Goal: Find specific page/section: Find specific page/section

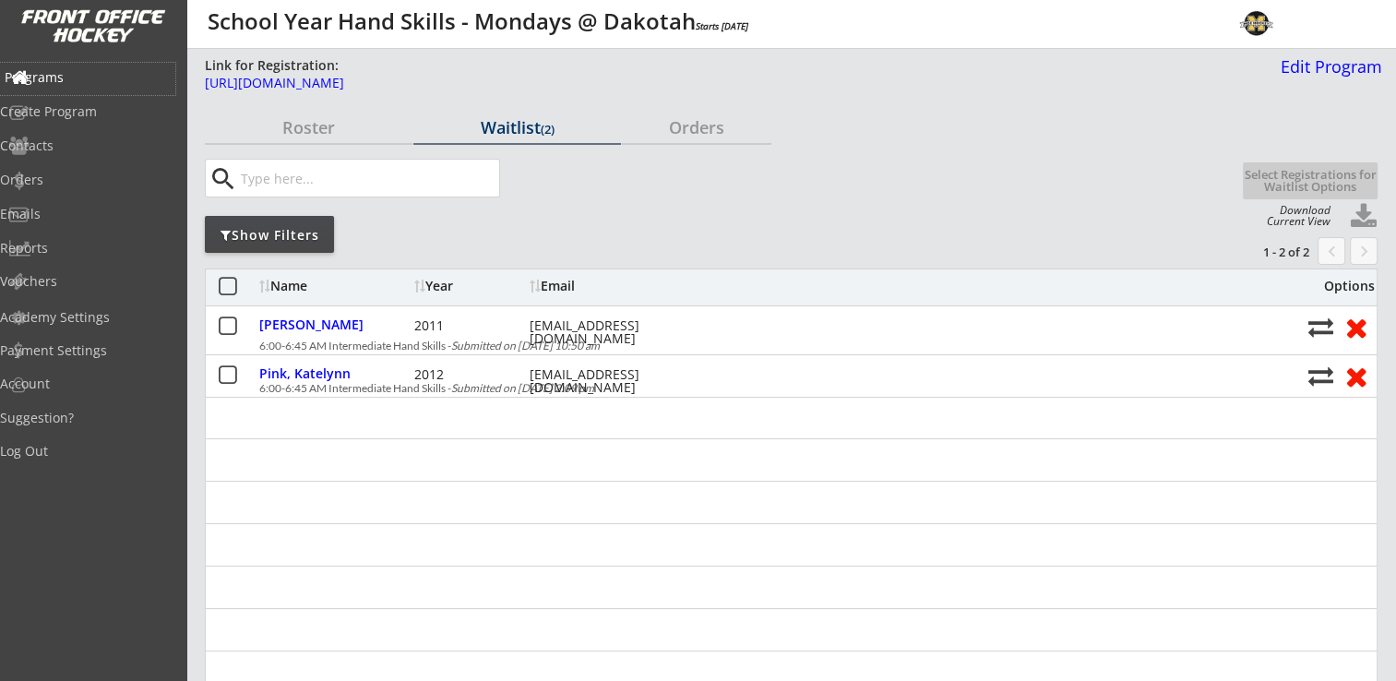
click at [63, 86] on div "Programs" at bounding box center [87, 79] width 175 height 32
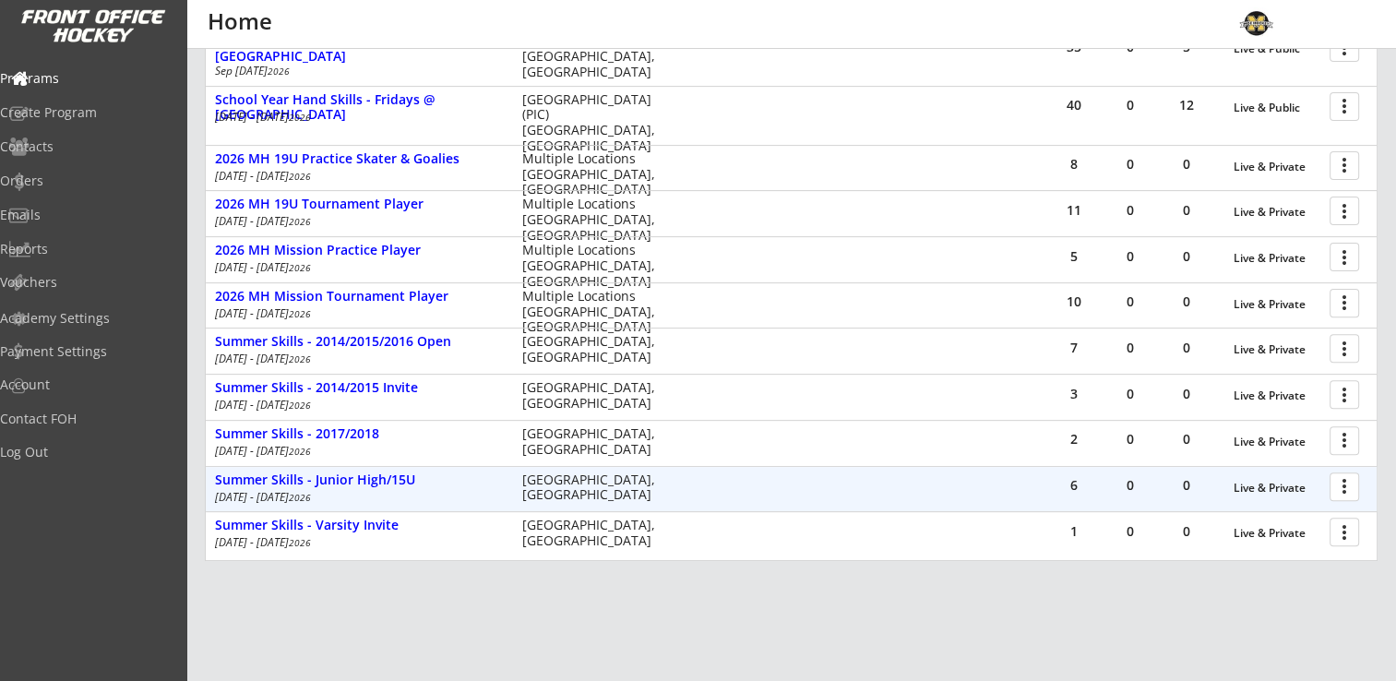
scroll to position [672, 0]
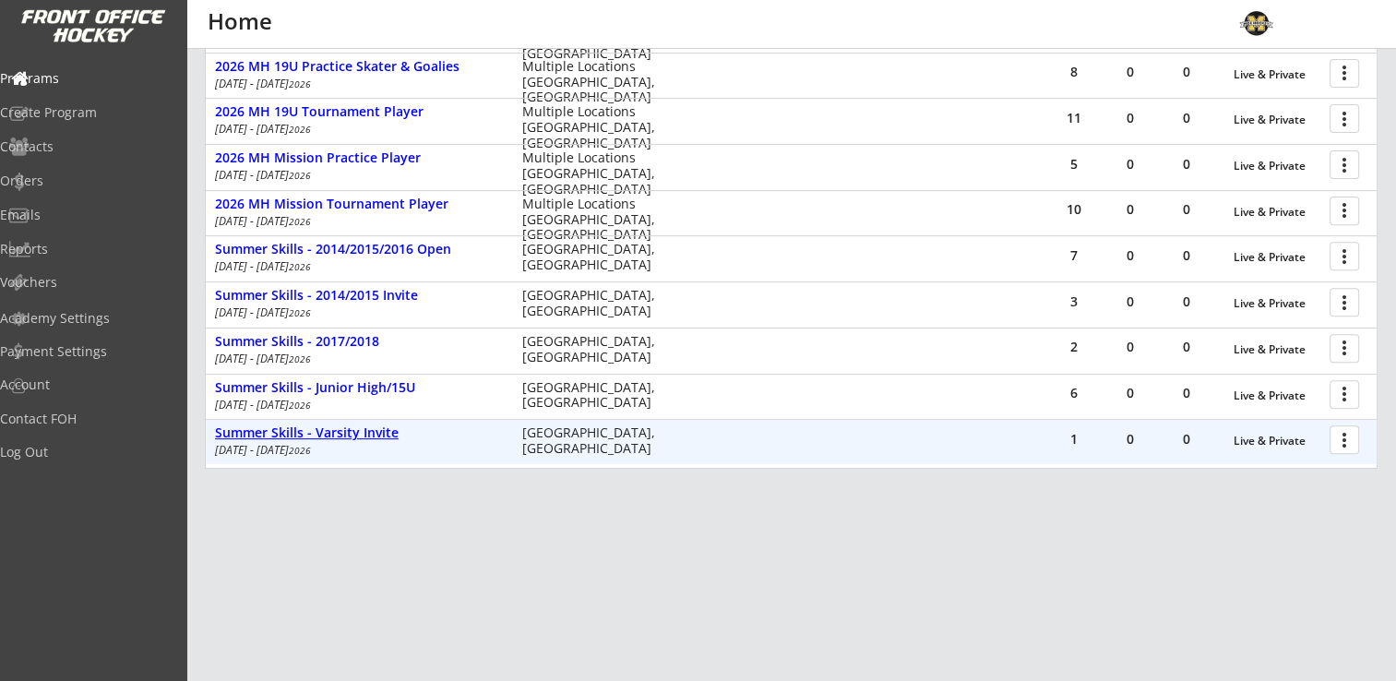
click at [305, 437] on div "Summer Skills - Varsity Invite" at bounding box center [359, 433] width 288 height 16
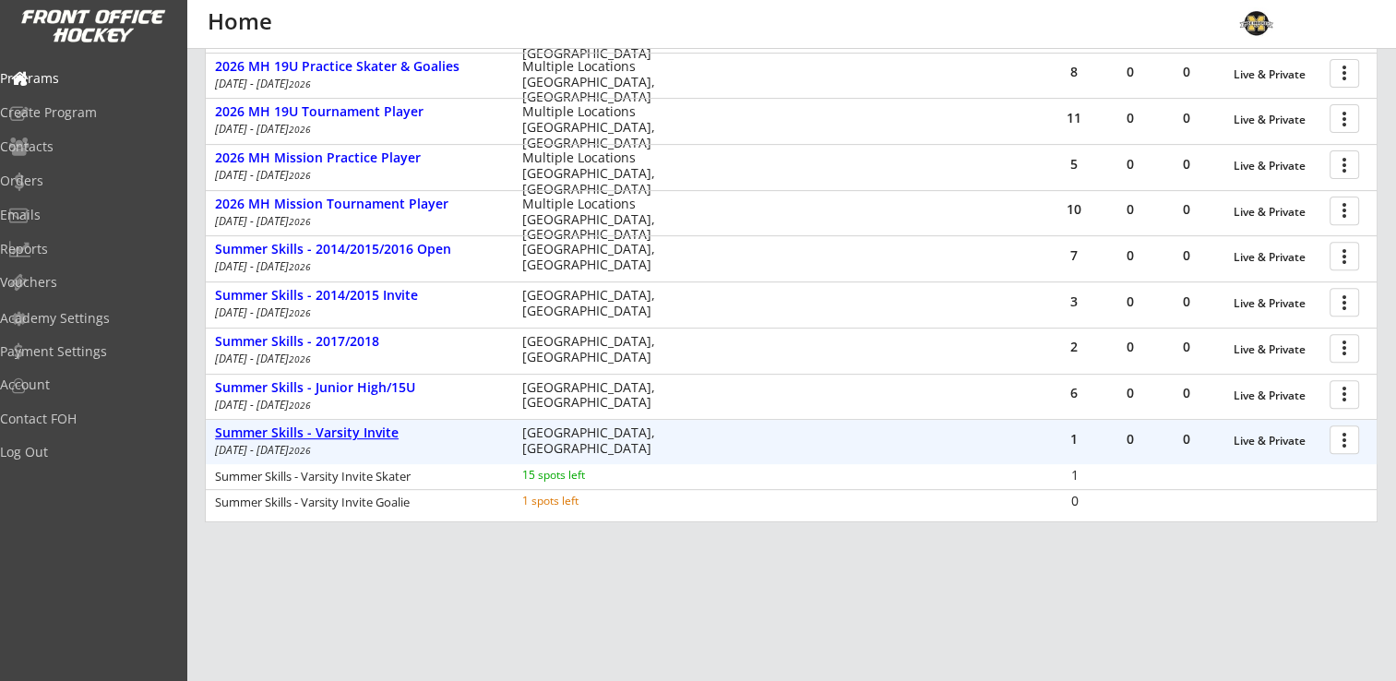
click at [310, 434] on div "Summer Skills - Varsity Invite" at bounding box center [359, 433] width 288 height 16
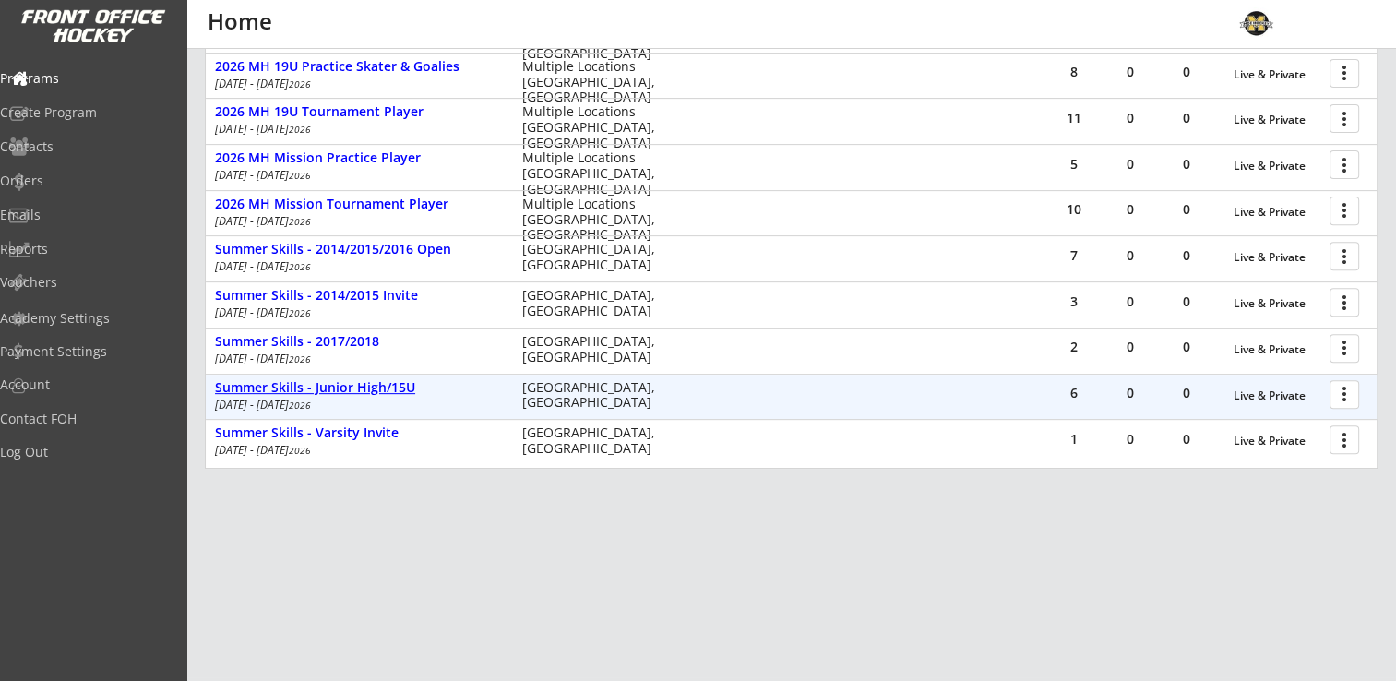
click at [336, 389] on div "Summer Skills - Junior High/15U" at bounding box center [359, 388] width 288 height 16
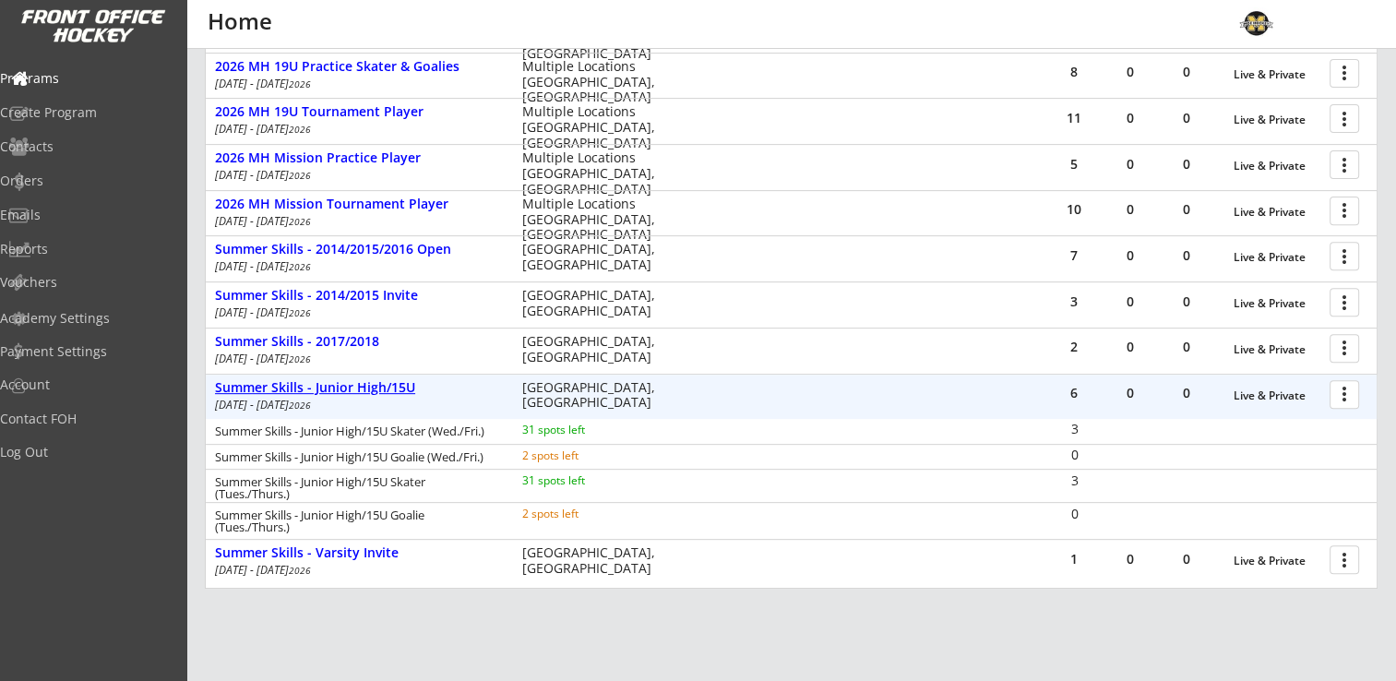
click at [336, 389] on div "Summer Skills - Junior High/15U" at bounding box center [359, 388] width 288 height 16
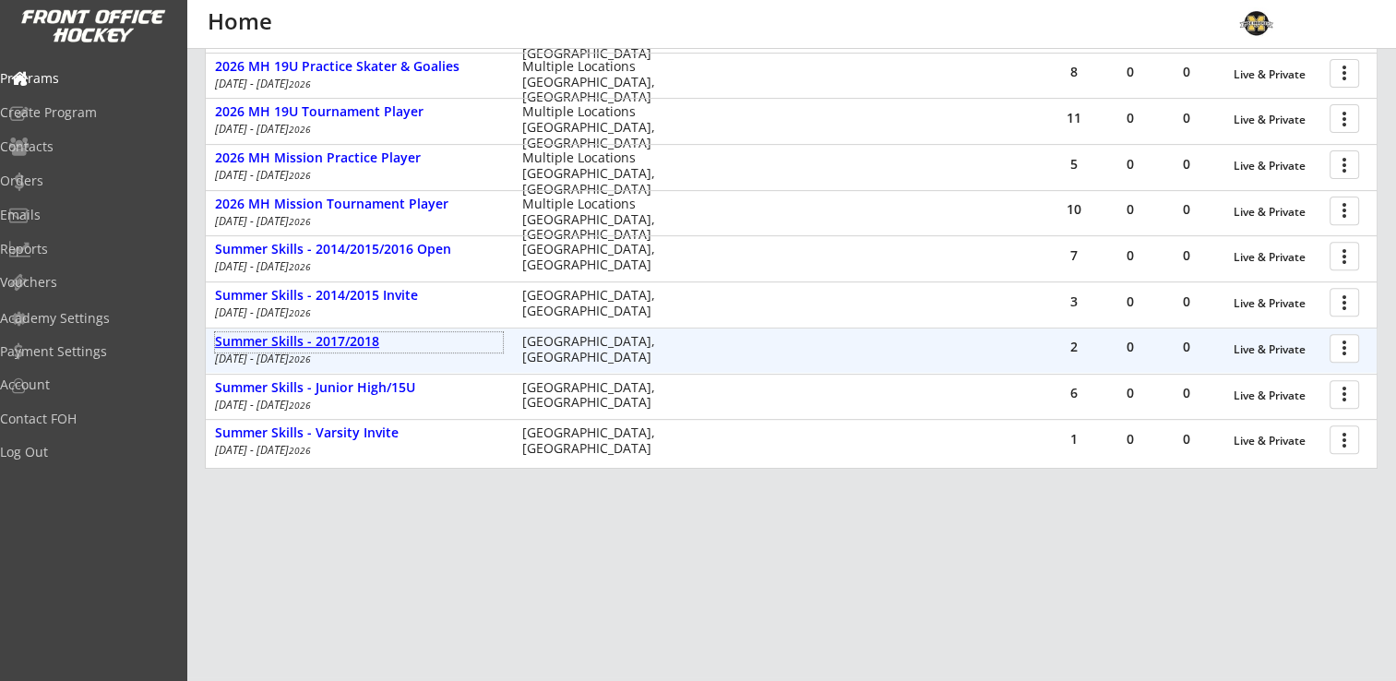
click at [360, 335] on div "Summer Skills - 2017/2018" at bounding box center [359, 342] width 288 height 16
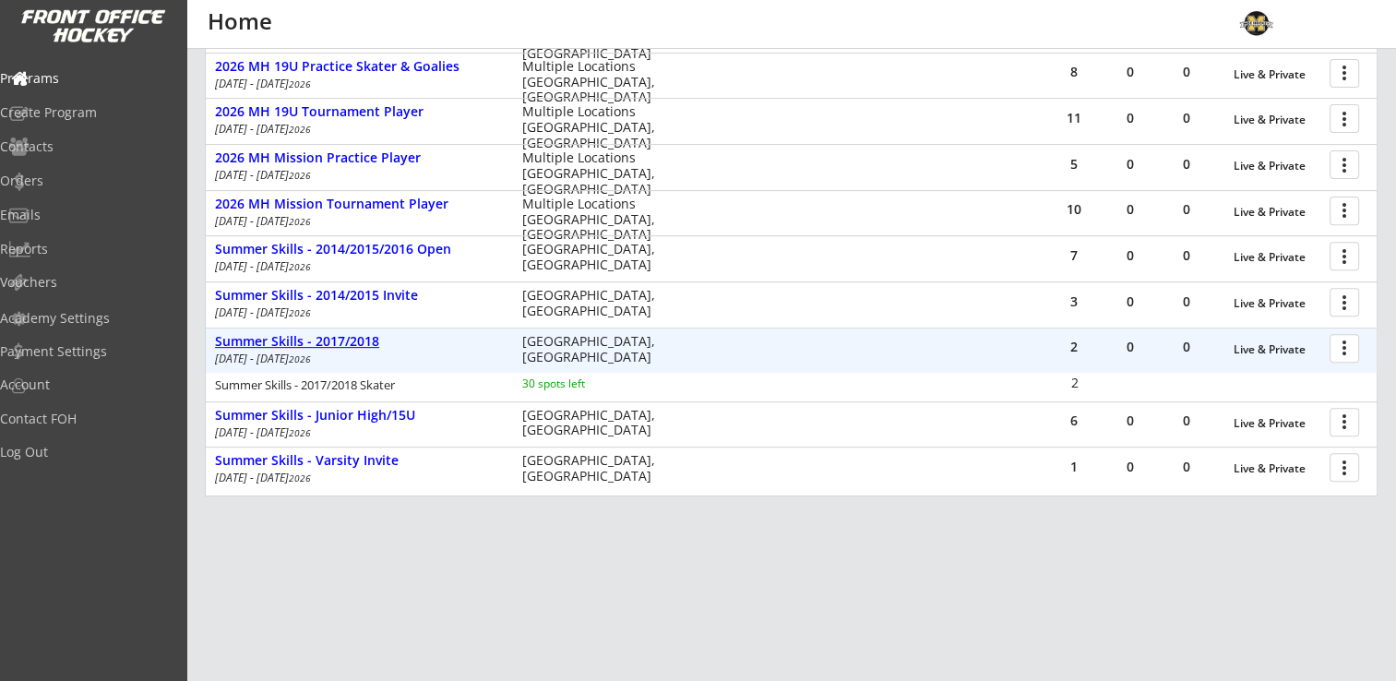
click at [360, 335] on div "Summer Skills - 2017/2018" at bounding box center [359, 342] width 288 height 16
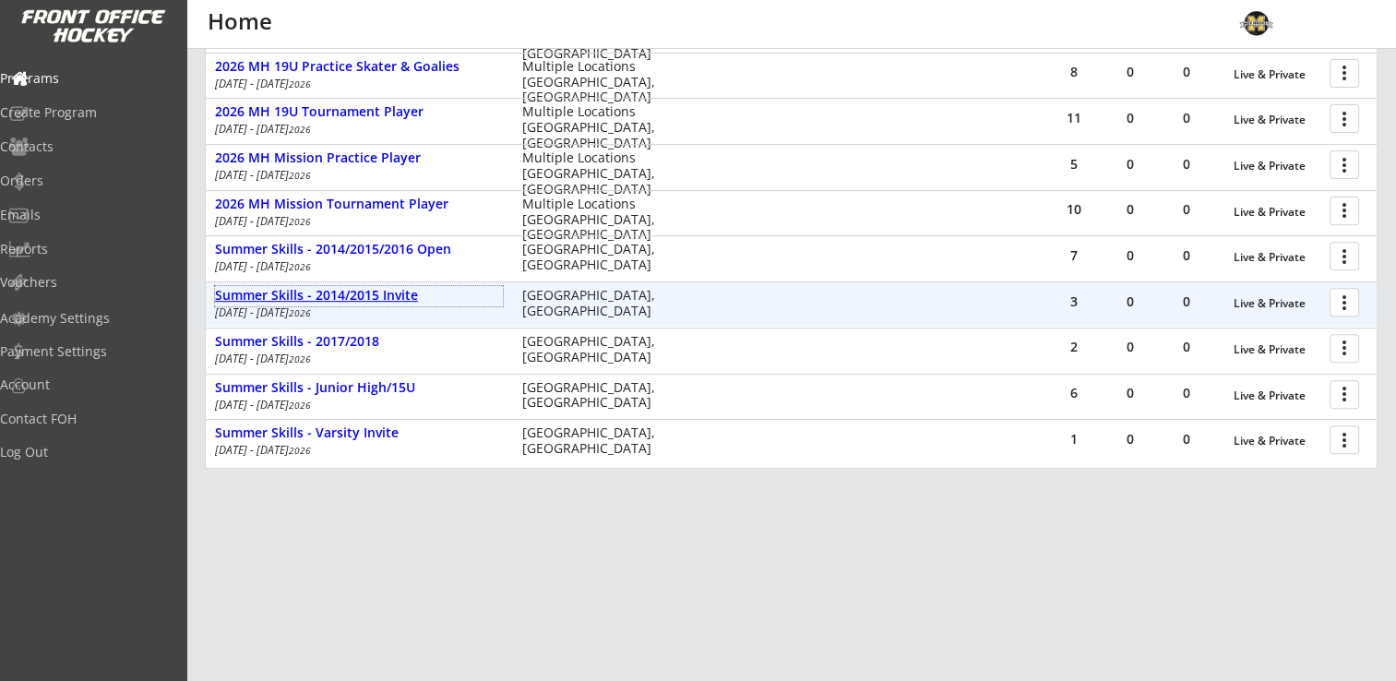
click at [374, 295] on div "Summer Skills - 2014/2015 Invite" at bounding box center [359, 296] width 288 height 16
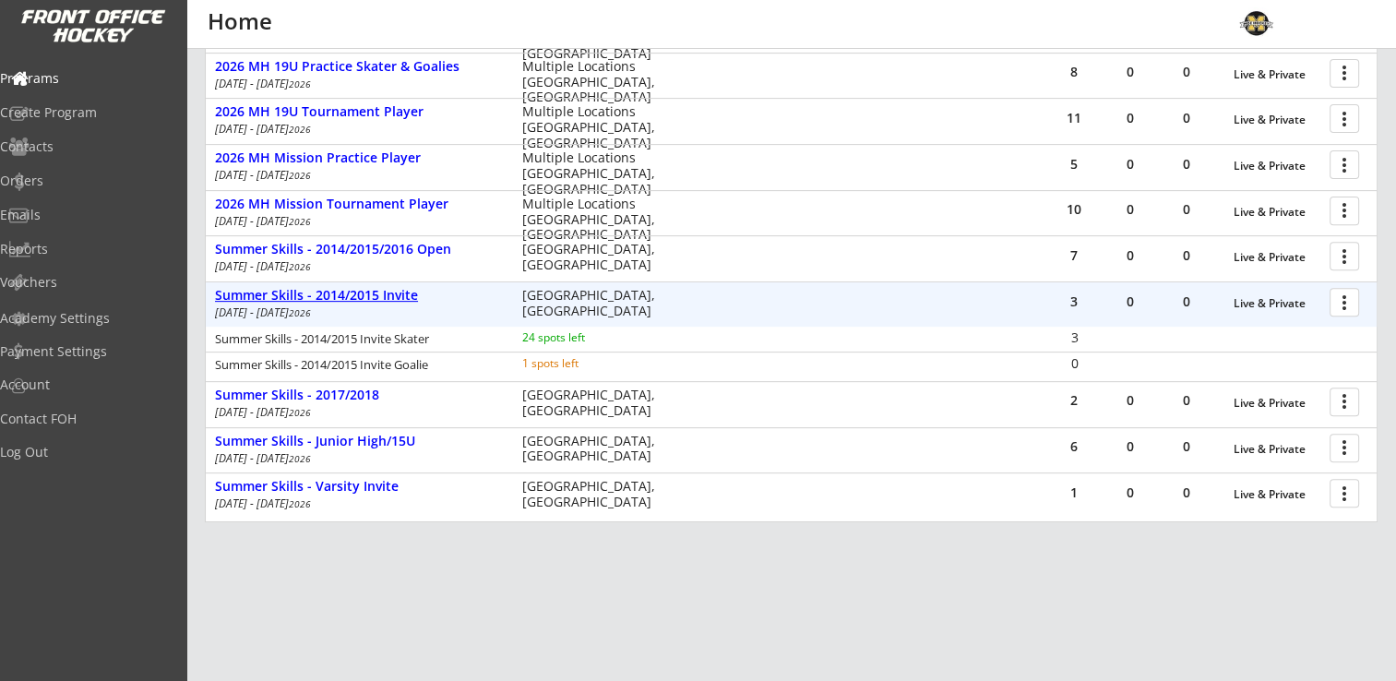
click at [374, 295] on div "Summer Skills - 2014/2015 Invite" at bounding box center [359, 296] width 288 height 16
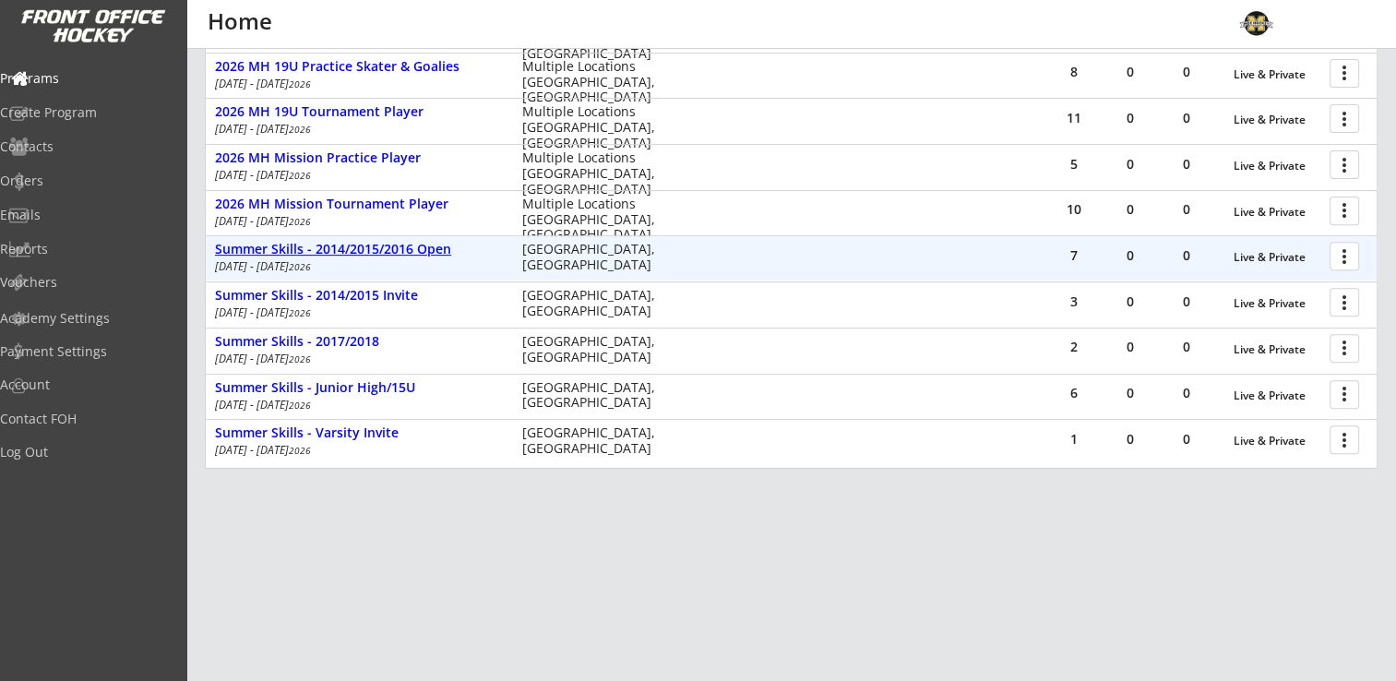
click at [406, 253] on div "Summer Skills - 2014/2015/2016 Open" at bounding box center [359, 250] width 288 height 16
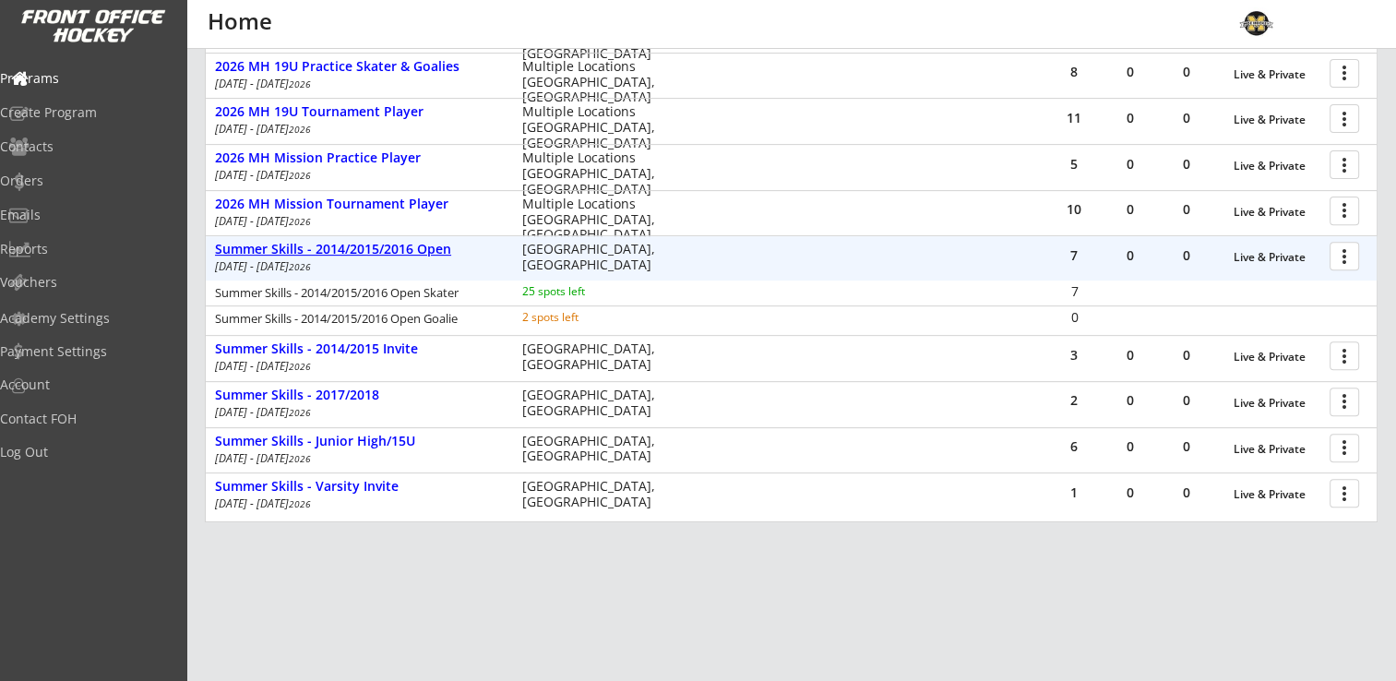
click at [409, 249] on div "Summer Skills - 2014/2015/2016 Open" at bounding box center [359, 250] width 288 height 16
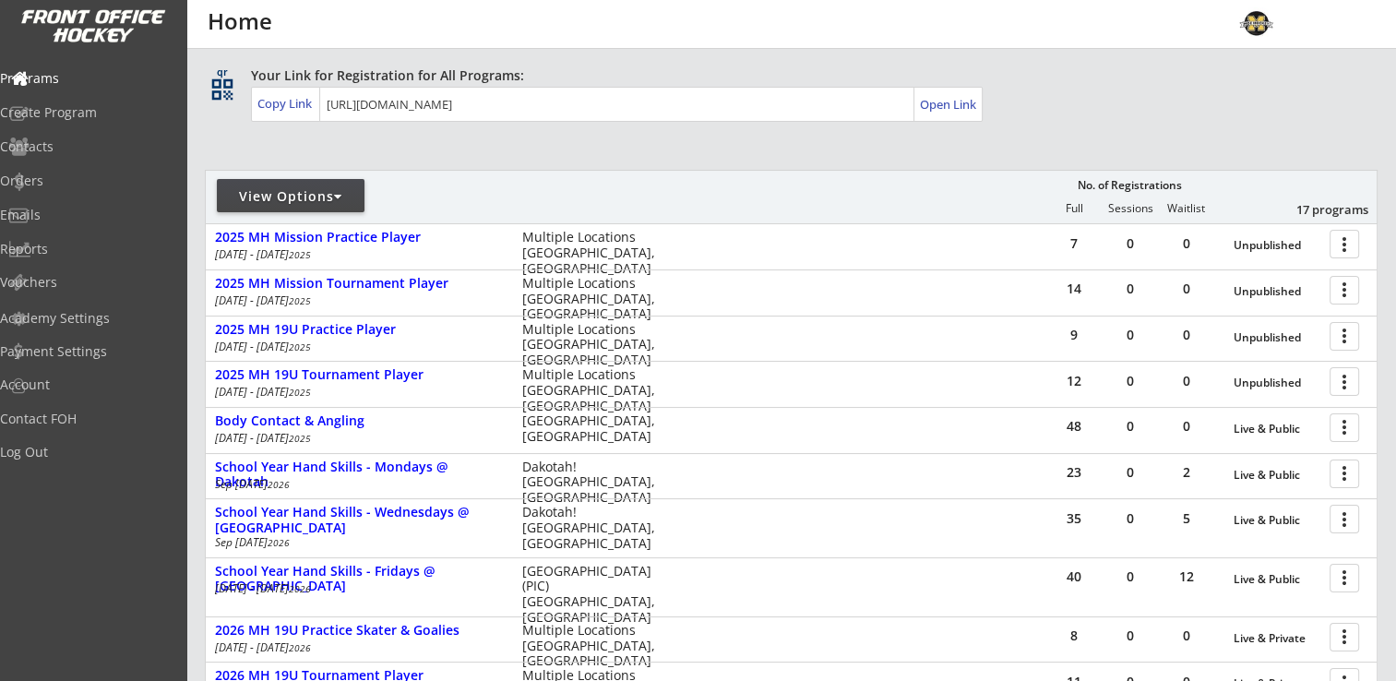
scroll to position [0, 0]
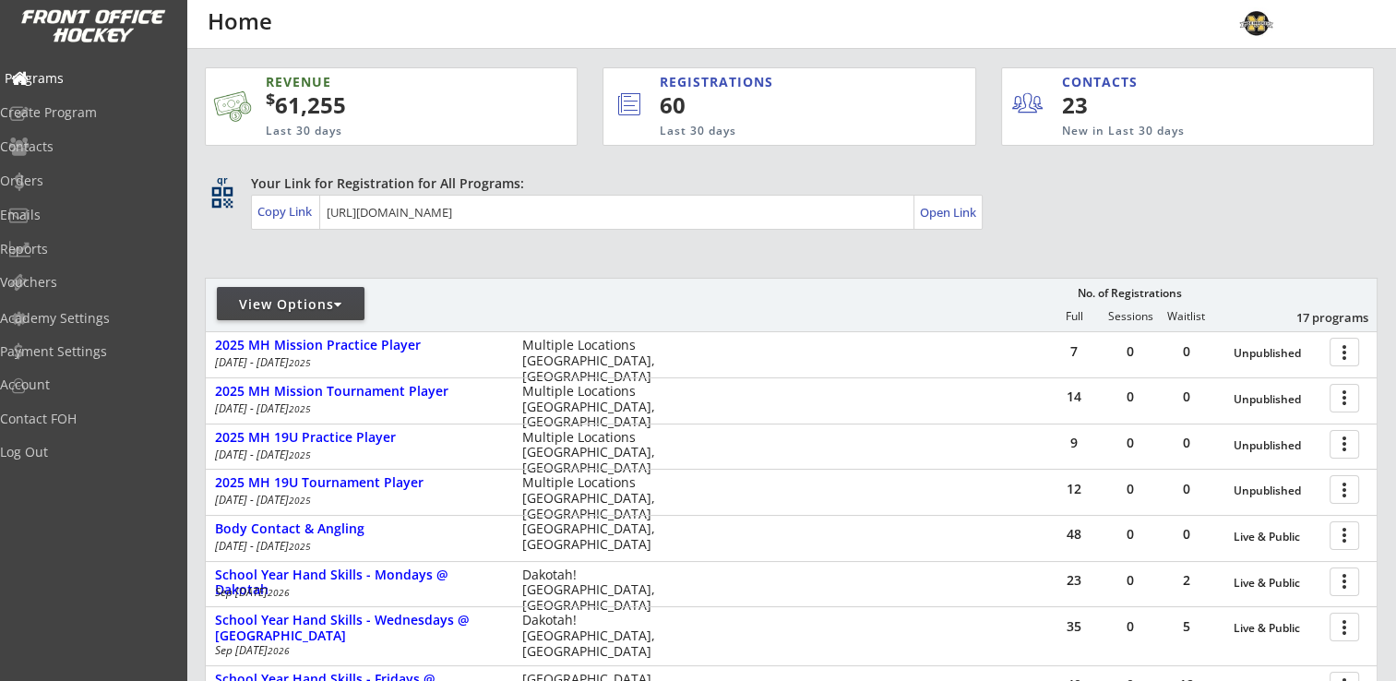
click at [73, 76] on div "Programs" at bounding box center [88, 78] width 166 height 13
